Goal: Check status: Check status

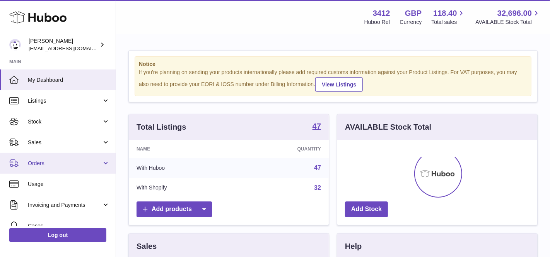
scroll to position [120, 200]
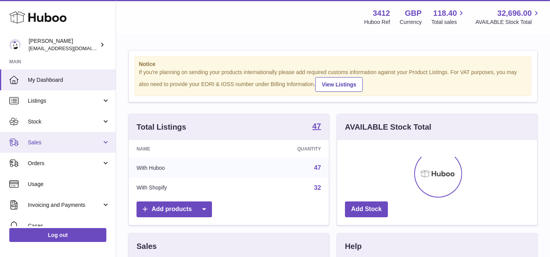
click at [61, 139] on span "Sales" at bounding box center [65, 142] width 74 height 7
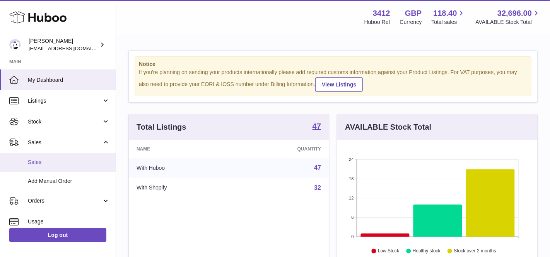
click at [58, 167] on link "Sales" at bounding box center [58, 162] width 116 height 19
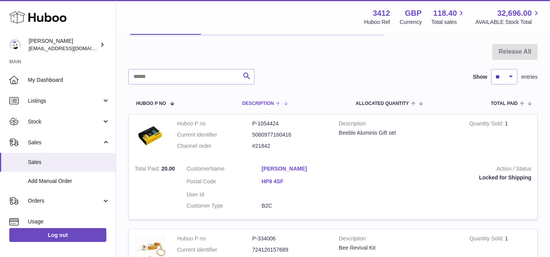
scroll to position [17, 0]
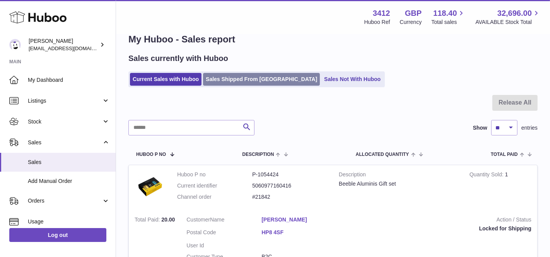
click at [248, 82] on link "Sales Shipped From Huboo" at bounding box center [261, 79] width 117 height 13
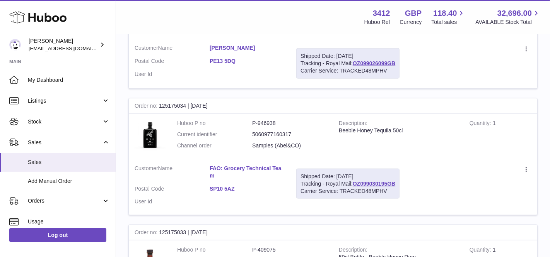
scroll to position [892, 0]
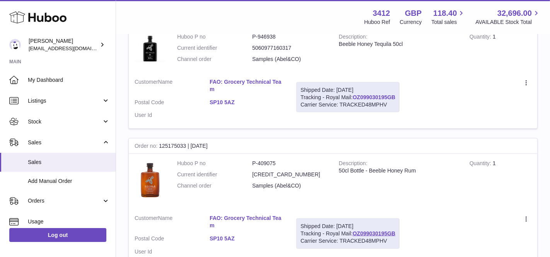
drag, startPoint x: 397, startPoint y: 94, endPoint x: 355, endPoint y: 93, distance: 42.2
click at [355, 93] on div "Shipped Date: 23rd Sep 2025 Tracking - Royal Mail: OZ099030195GB Carrier Servic…" at bounding box center [347, 97] width 103 height 31
copy link "OZ099030195GB"
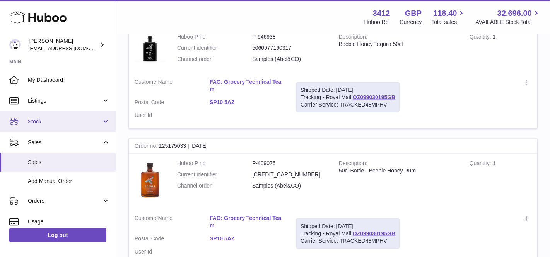
click at [69, 125] on span "Stock" at bounding box center [65, 121] width 74 height 7
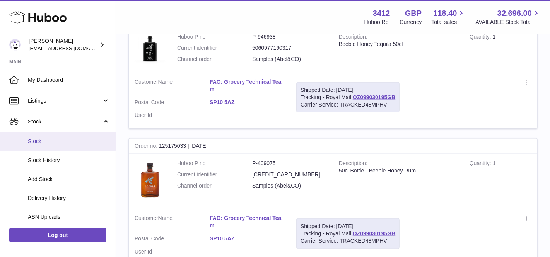
click at [66, 141] on span "Stock" at bounding box center [69, 141] width 82 height 7
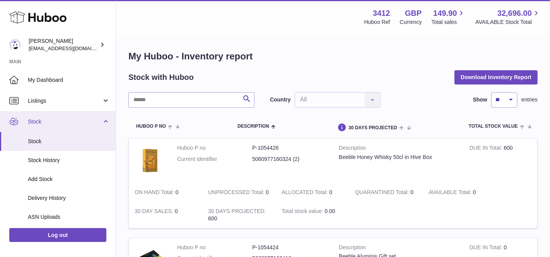
click at [89, 124] on span "Stock" at bounding box center [65, 121] width 74 height 7
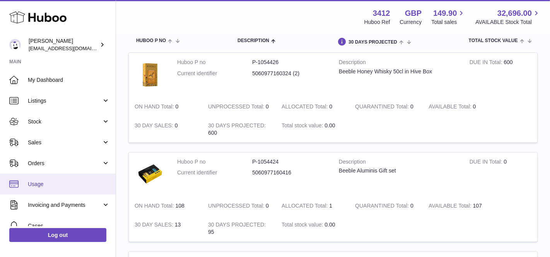
scroll to position [22, 0]
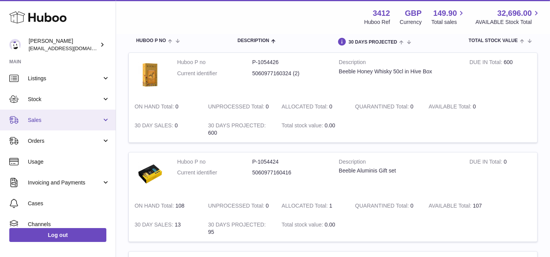
click at [61, 119] on span "Sales" at bounding box center [65, 120] width 74 height 7
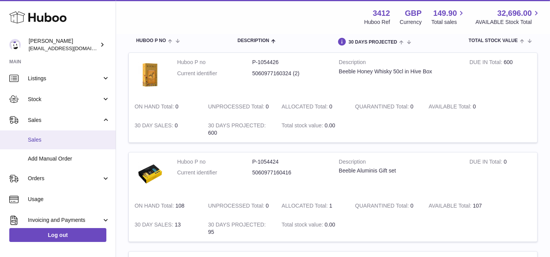
click at [63, 136] on span "Sales" at bounding box center [69, 139] width 82 height 7
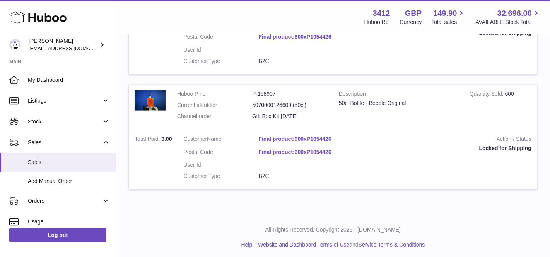
scroll to position [798, 0]
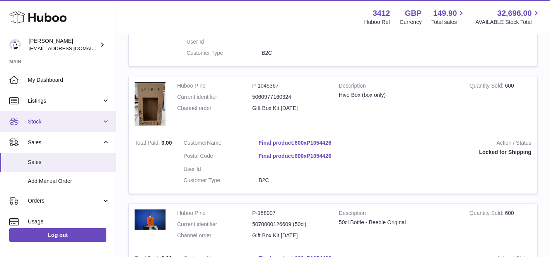
click at [48, 122] on span "Stock" at bounding box center [65, 121] width 74 height 7
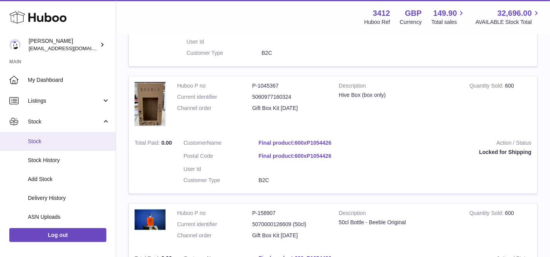
click at [51, 141] on span "Stock" at bounding box center [69, 141] width 82 height 7
